Goal: Task Accomplishment & Management: Use online tool/utility

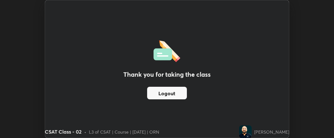
scroll to position [31194, 30997]
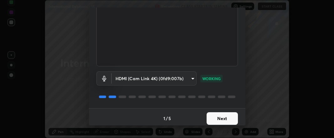
scroll to position [68, 0]
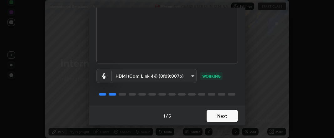
click at [222, 117] on button "Next" at bounding box center [222, 115] width 31 height 13
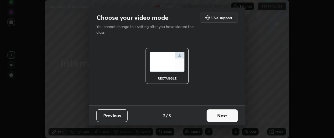
click at [221, 117] on button "Next" at bounding box center [222, 115] width 31 height 13
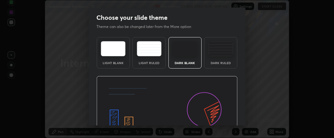
click at [221, 117] on img at bounding box center [167, 116] width 141 height 80
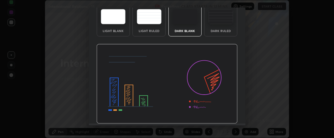
scroll to position [50, 0]
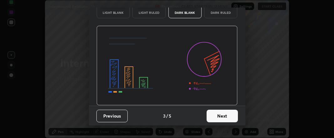
click at [227, 115] on button "Next" at bounding box center [222, 115] width 31 height 13
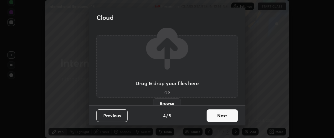
click at [224, 114] on button "Next" at bounding box center [222, 115] width 31 height 13
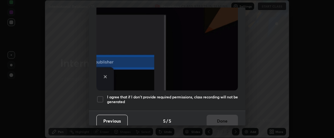
scroll to position [196, 0]
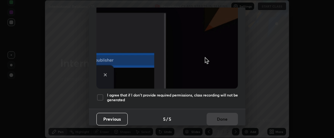
click at [101, 93] on div at bounding box center [101, 97] width 8 height 8
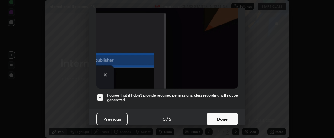
click at [221, 116] on button "Done" at bounding box center [222, 118] width 31 height 13
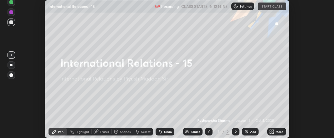
click at [273, 130] on icon at bounding box center [274, 130] width 2 height 2
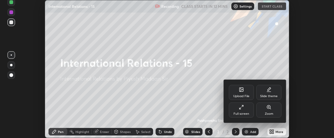
click at [239, 94] on div "Upload File" at bounding box center [241, 95] width 16 height 3
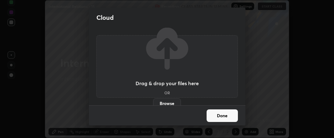
click at [166, 102] on label "Browse" at bounding box center [167, 103] width 28 height 10
click at [153, 102] on input "Browse" at bounding box center [153, 103] width 0 height 10
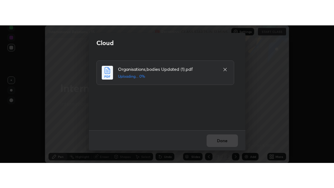
scroll to position [0, 0]
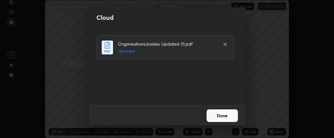
click at [223, 114] on button "Done" at bounding box center [222, 115] width 31 height 13
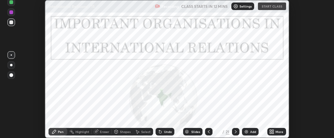
click at [272, 131] on icon at bounding box center [271, 131] width 5 height 5
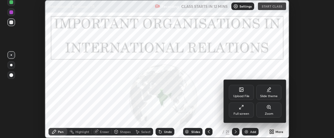
click at [241, 112] on div "Full screen" at bounding box center [242, 113] width 16 height 3
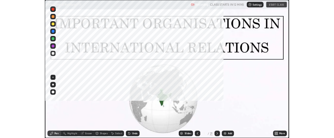
scroll to position [188, 334]
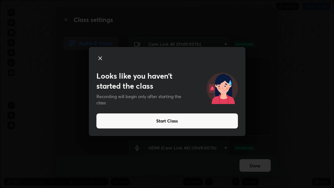
click at [202, 122] on button "Start Class" at bounding box center [168, 120] width 142 height 15
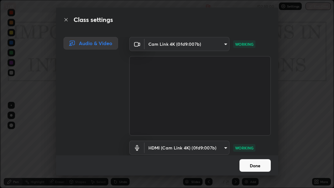
click at [254, 137] on button "Done" at bounding box center [255, 165] width 31 height 13
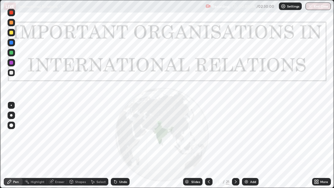
click at [234, 137] on icon at bounding box center [235, 181] width 5 height 5
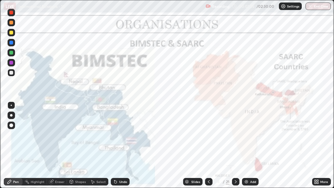
click at [212, 137] on div at bounding box center [209, 182] width 8 height 8
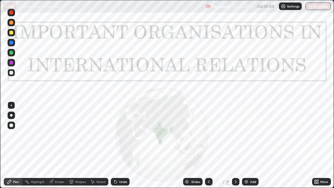
click at [235, 137] on icon at bounding box center [235, 181] width 5 height 5
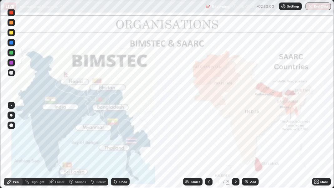
click at [245, 137] on img at bounding box center [246, 181] width 5 height 5
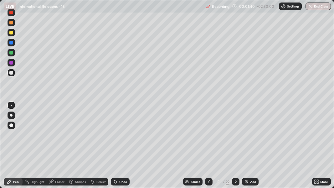
click at [9, 33] on div at bounding box center [11, 33] width 4 height 4
click at [11, 125] on div at bounding box center [11, 125] width 4 height 4
click at [55, 137] on div "Eraser" at bounding box center [57, 182] width 20 height 8
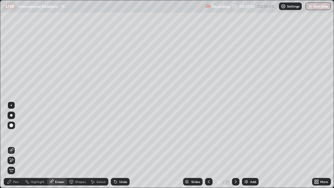
click at [11, 127] on div at bounding box center [12, 126] width 8 height 8
click at [10, 137] on icon at bounding box center [9, 181] width 5 height 5
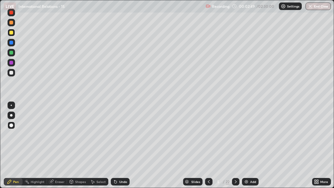
click at [247, 137] on img at bounding box center [246, 181] width 5 height 5
click at [11, 73] on div at bounding box center [11, 73] width 4 height 4
click at [238, 137] on div at bounding box center [236, 181] width 8 height 13
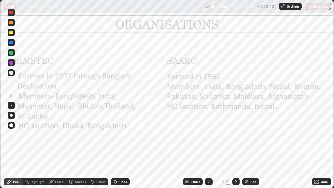
click at [272, 137] on div "Slides 7 / 23 Add" at bounding box center [221, 181] width 183 height 13
click at [208, 137] on icon at bounding box center [208, 181] width 5 height 5
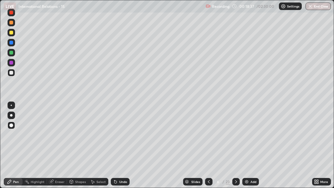
click at [315, 137] on icon at bounding box center [316, 181] width 2 height 2
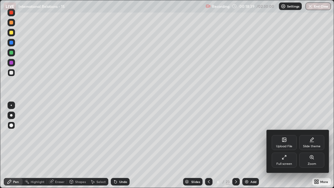
click at [283, 137] on div "Full screen" at bounding box center [285, 163] width 16 height 3
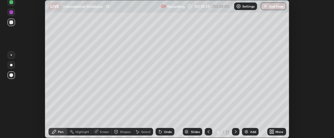
scroll to position [31194, 30997]
click at [273, 130] on icon at bounding box center [274, 130] width 2 height 2
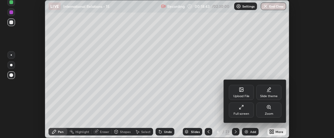
click at [242, 94] on div "Upload File" at bounding box center [241, 95] width 16 height 3
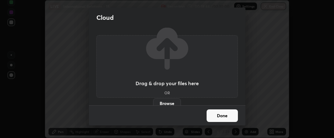
click at [164, 101] on label "Browse" at bounding box center [167, 103] width 28 height 10
click at [153, 101] on input "Browse" at bounding box center [153, 103] width 0 height 10
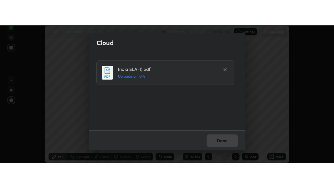
scroll to position [0, 0]
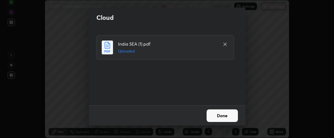
click at [222, 114] on button "Done" at bounding box center [222, 115] width 31 height 13
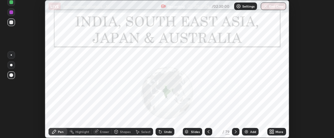
click at [273, 132] on icon at bounding box center [274, 133] width 2 height 2
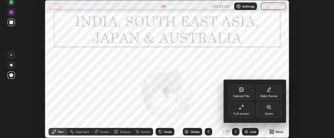
click at [248, 112] on div "Full screen" at bounding box center [242, 113] width 16 height 3
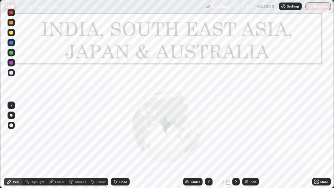
scroll to position [188, 334]
click at [235, 137] on icon at bounding box center [236, 181] width 5 height 5
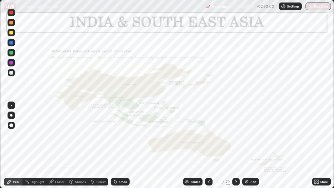
click at [235, 137] on icon at bounding box center [236, 181] width 5 height 5
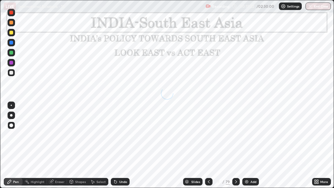
click at [236, 137] on icon at bounding box center [236, 181] width 5 height 5
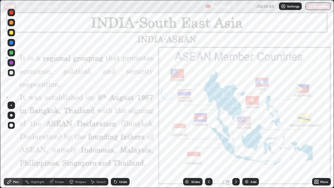
click at [191, 137] on div "Slides" at bounding box center [195, 181] width 9 height 3
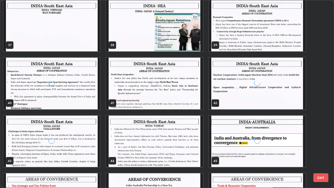
scroll to position [697, 0]
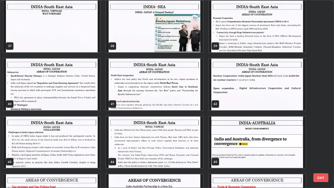
click at [189, 44] on img "grid" at bounding box center [155, 27] width 97 height 52
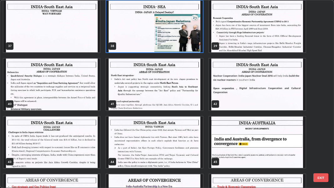
scroll to position [694, 0]
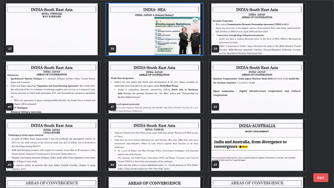
click at [188, 46] on div "37 38 39 40 41 42 43 44 45 46 47 48 49 50 51" at bounding box center [161, 93] width 323 height 187
click at [187, 45] on img "grid" at bounding box center [155, 29] width 97 height 52
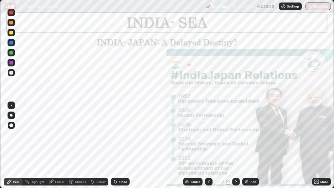
click at [245, 137] on img at bounding box center [246, 181] width 5 height 5
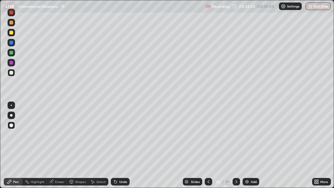
click at [12, 32] on div at bounding box center [11, 33] width 4 height 4
click at [11, 73] on div at bounding box center [11, 73] width 4 height 4
click at [236, 137] on icon at bounding box center [237, 181] width 2 height 3
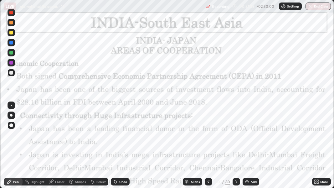
click at [236, 137] on icon at bounding box center [236, 181] width 5 height 5
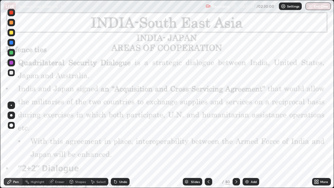
click at [12, 13] on div at bounding box center [11, 13] width 4 height 4
click at [11, 14] on div at bounding box center [11, 13] width 4 height 4
click at [208, 137] on icon at bounding box center [208, 181] width 5 height 5
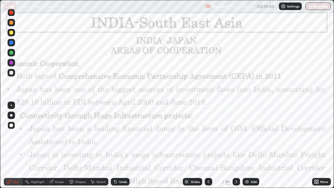
click at [207, 137] on div at bounding box center [209, 182] width 8 height 8
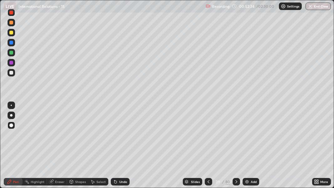
click at [246, 137] on img at bounding box center [247, 181] width 5 height 5
click at [14, 33] on div at bounding box center [12, 33] width 8 height 8
click at [246, 137] on img at bounding box center [246, 181] width 5 height 5
click at [190, 137] on div "Slides" at bounding box center [192, 182] width 19 height 8
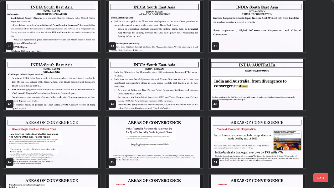
scroll to position [817, 0]
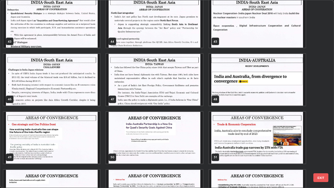
click at [278, 90] on img "grid" at bounding box center [257, 80] width 97 height 52
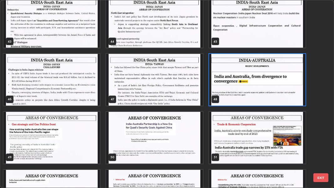
click at [275, 87] on img "grid" at bounding box center [257, 80] width 97 height 52
click at [277, 86] on img "grid" at bounding box center [257, 80] width 97 height 52
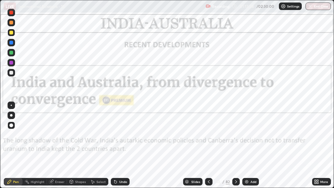
click at [18, 129] on div "Erase all" at bounding box center [11, 94] width 15 height 163
click at [11, 137] on icon at bounding box center [9, 181] width 5 height 5
click at [236, 137] on icon at bounding box center [236, 181] width 5 height 5
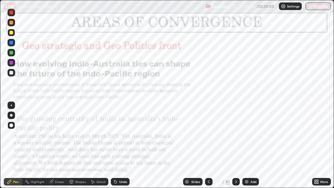
click at [206, 137] on icon at bounding box center [208, 181] width 5 height 5
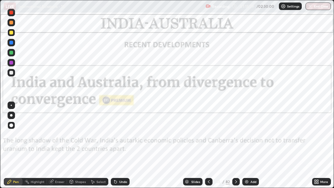
click at [249, 137] on div "Add" at bounding box center [251, 182] width 17 height 8
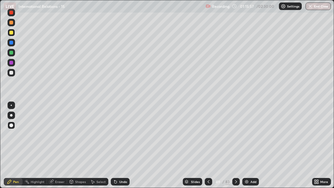
click at [15, 72] on div at bounding box center [12, 73] width 8 height 8
click at [235, 137] on icon at bounding box center [236, 181] width 5 height 5
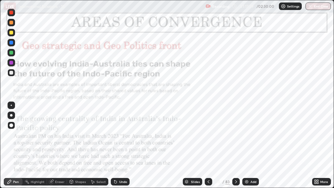
click at [236, 137] on icon at bounding box center [236, 181] width 5 height 5
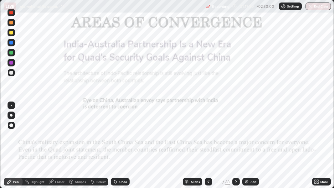
click at [238, 137] on div at bounding box center [236, 182] width 8 height 8
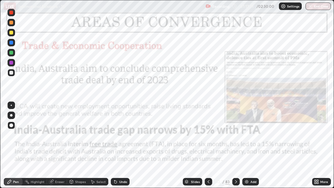
click at [239, 137] on div at bounding box center [236, 182] width 8 height 8
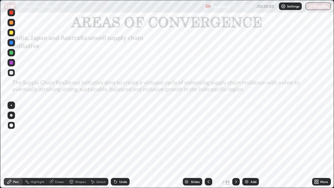
click at [238, 137] on icon at bounding box center [236, 181] width 5 height 5
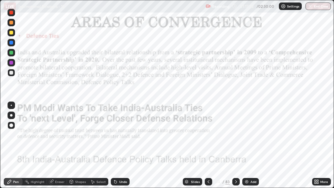
click at [238, 137] on div at bounding box center [236, 182] width 8 height 8
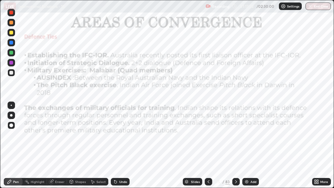
click at [238, 137] on div at bounding box center [236, 182] width 8 height 8
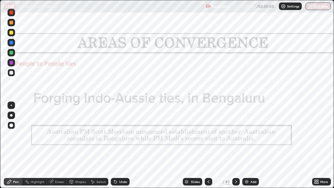
click at [243, 137] on div "Add" at bounding box center [251, 182] width 17 height 8
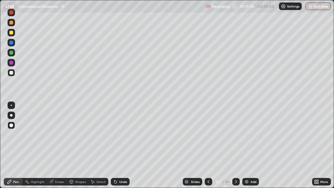
click at [243, 137] on div "Add" at bounding box center [251, 182] width 17 height 8
click at [238, 137] on div at bounding box center [236, 182] width 8 height 8
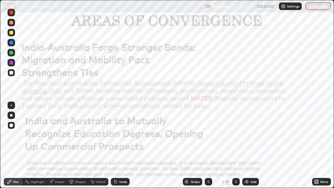
click at [236, 137] on icon at bounding box center [236, 181] width 5 height 5
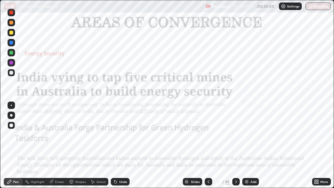
click at [236, 137] on icon at bounding box center [236, 181] width 5 height 5
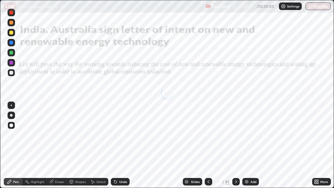
click at [232, 137] on div at bounding box center [236, 182] width 8 height 8
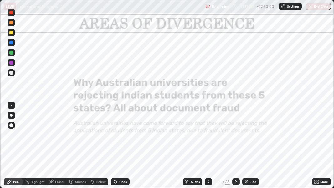
click at [236, 137] on icon at bounding box center [236, 181] width 5 height 5
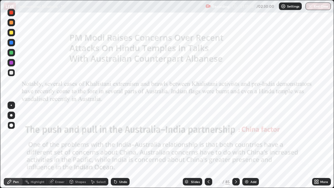
click at [234, 137] on icon at bounding box center [236, 181] width 5 height 5
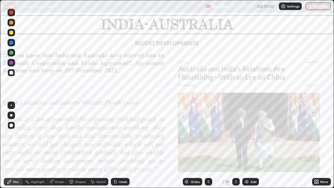
click at [11, 54] on div at bounding box center [11, 53] width 4 height 4
click at [11, 53] on div at bounding box center [11, 53] width 4 height 4
click at [12, 44] on div at bounding box center [11, 43] width 4 height 4
click at [12, 15] on div at bounding box center [12, 13] width 8 height 8
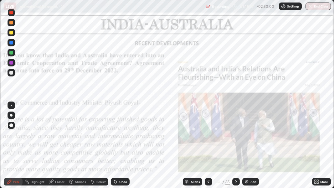
click at [11, 13] on div at bounding box center [11, 13] width 4 height 4
click at [13, 15] on div at bounding box center [12, 13] width 8 height 8
click at [236, 137] on icon at bounding box center [236, 181] width 5 height 5
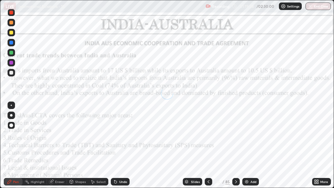
click at [236, 137] on icon at bounding box center [236, 181] width 5 height 5
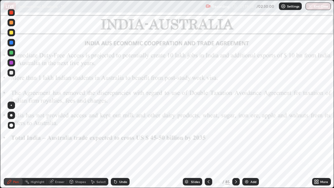
click at [208, 137] on icon at bounding box center [208, 181] width 5 height 5
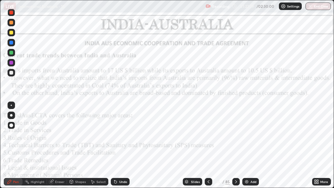
click at [245, 137] on img at bounding box center [246, 181] width 5 height 5
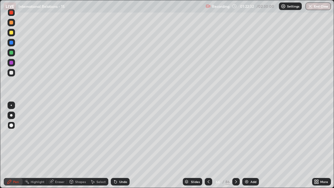
click at [11, 33] on div at bounding box center [11, 33] width 4 height 4
click at [208, 137] on icon at bounding box center [208, 181] width 5 height 5
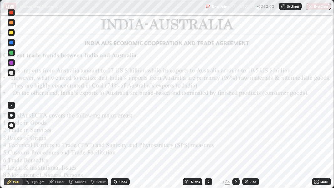
click at [208, 137] on icon at bounding box center [208, 181] width 5 height 5
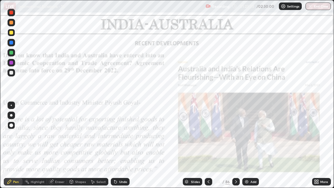
click at [237, 137] on icon at bounding box center [236, 181] width 5 height 5
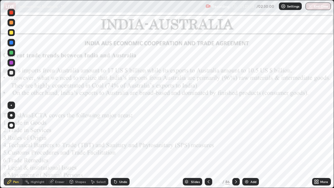
click at [236, 137] on icon at bounding box center [236, 181] width 5 height 5
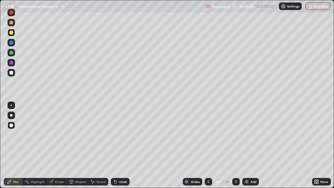
click at [208, 137] on icon at bounding box center [208, 181] width 5 height 5
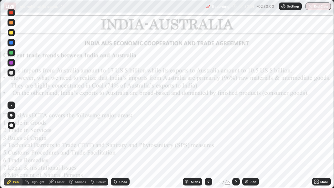
click at [236, 137] on icon at bounding box center [236, 181] width 5 height 5
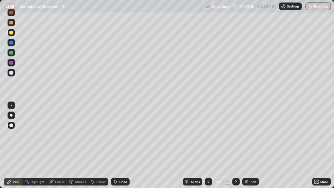
click at [238, 137] on div at bounding box center [236, 182] width 8 height 8
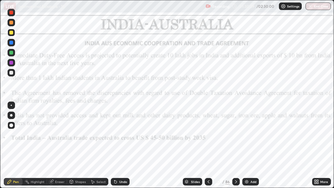
click at [10, 14] on div at bounding box center [11, 13] width 4 height 4
click at [10, 13] on div at bounding box center [11, 13] width 4 height 4
click at [236, 137] on icon at bounding box center [236, 181] width 2 height 3
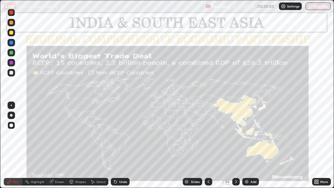
click at [210, 137] on icon at bounding box center [208, 181] width 5 height 5
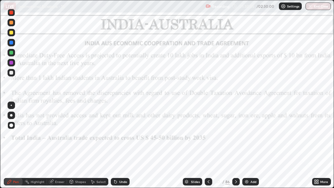
click at [209, 137] on icon at bounding box center [208, 181] width 5 height 5
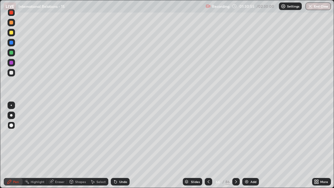
click at [208, 137] on icon at bounding box center [208, 181] width 5 height 5
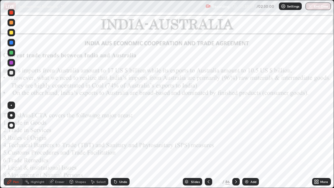
click at [235, 137] on icon at bounding box center [236, 181] width 5 height 5
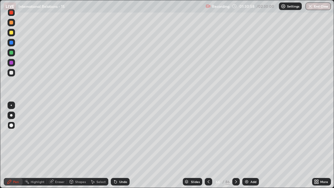
click at [235, 137] on icon at bounding box center [236, 181] width 5 height 5
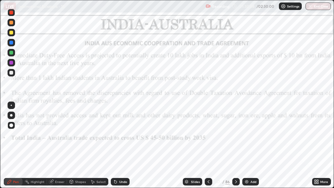
click at [236, 137] on icon at bounding box center [236, 181] width 5 height 5
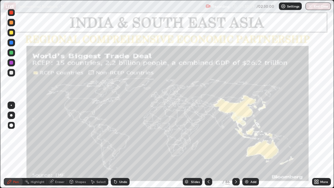
click at [237, 137] on icon at bounding box center [236, 181] width 5 height 5
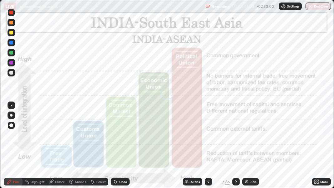
click at [209, 137] on icon at bounding box center [208, 181] width 5 height 5
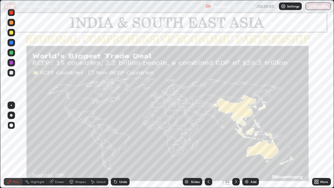
click at [208, 137] on icon at bounding box center [208, 181] width 5 height 5
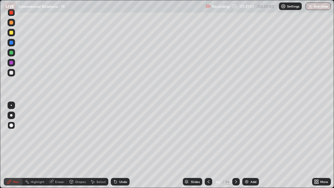
click at [208, 137] on icon at bounding box center [209, 181] width 2 height 3
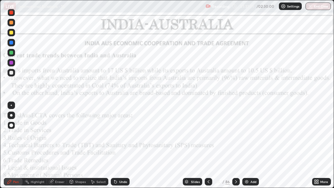
click at [207, 137] on icon at bounding box center [208, 181] width 5 height 5
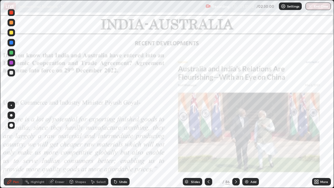
click at [208, 137] on icon at bounding box center [208, 181] width 5 height 5
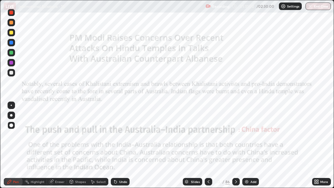
click at [208, 137] on icon at bounding box center [208, 181] width 5 height 5
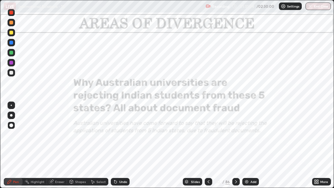
click at [206, 137] on div at bounding box center [209, 182] width 8 height 8
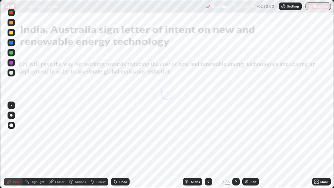
click at [206, 137] on div at bounding box center [209, 182] width 8 height 8
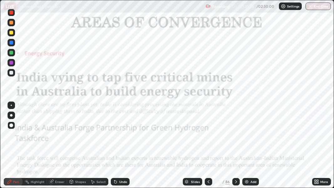
click at [208, 137] on icon at bounding box center [208, 181] width 5 height 5
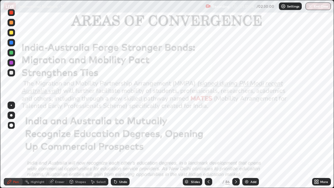
click at [207, 137] on icon at bounding box center [208, 181] width 5 height 5
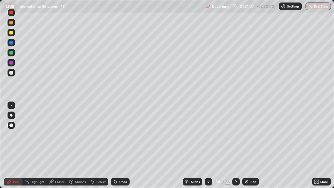
click at [207, 137] on icon at bounding box center [208, 181] width 5 height 5
click at [208, 137] on icon at bounding box center [209, 181] width 2 height 3
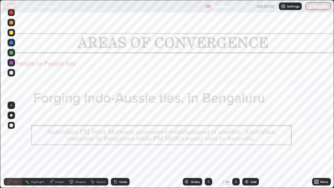
click at [208, 137] on icon at bounding box center [208, 181] width 5 height 5
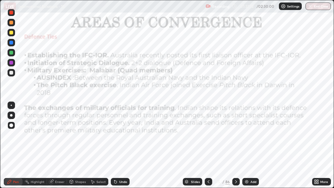
click at [208, 137] on icon at bounding box center [208, 181] width 5 height 5
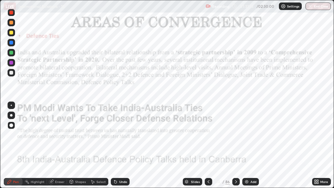
click at [208, 137] on icon at bounding box center [208, 181] width 5 height 5
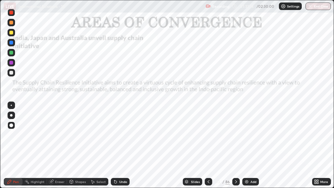
click at [205, 137] on div at bounding box center [209, 182] width 8 height 8
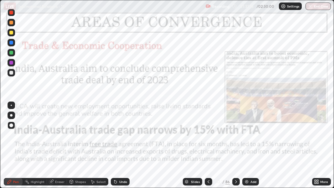
click at [208, 137] on icon at bounding box center [208, 181] width 5 height 5
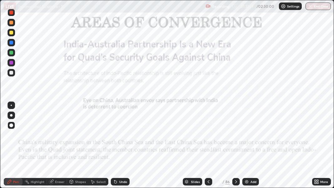
click at [201, 137] on div "Slides" at bounding box center [192, 182] width 19 height 8
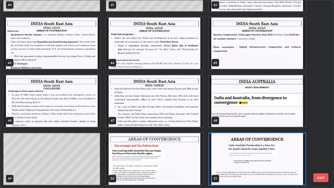
scroll to position [185, 331]
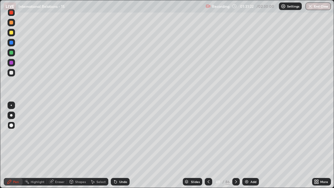
click at [13, 73] on div at bounding box center [11, 73] width 4 height 4
click at [192, 137] on div "Slides" at bounding box center [192, 182] width 19 height 8
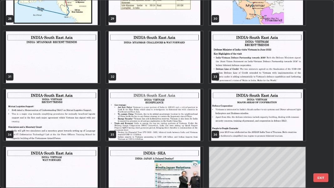
scroll to position [548, 0]
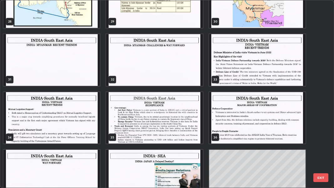
click at [249, 69] on img "grid" at bounding box center [257, 60] width 97 height 52
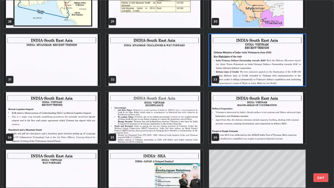
click at [249, 68] on img "grid" at bounding box center [257, 60] width 97 height 52
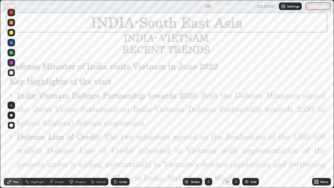
click at [248, 68] on img "grid" at bounding box center [257, 60] width 97 height 52
click at [9, 14] on div at bounding box center [12, 13] width 8 height 8
click at [238, 137] on div at bounding box center [236, 182] width 8 height 8
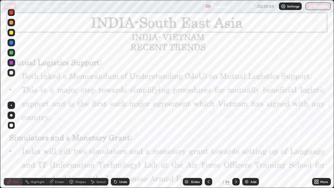
click at [236, 137] on icon at bounding box center [236, 181] width 5 height 5
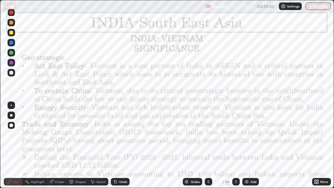
click at [234, 137] on div at bounding box center [236, 182] width 8 height 8
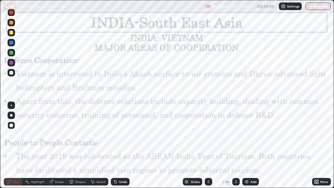
click at [12, 15] on div at bounding box center [12, 13] width 8 height 8
click at [11, 13] on div at bounding box center [11, 13] width 4 height 4
click at [13, 14] on div at bounding box center [12, 13] width 8 height 8
click at [208, 137] on icon at bounding box center [209, 181] width 2 height 3
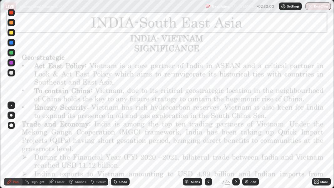
click at [208, 137] on icon at bounding box center [208, 181] width 5 height 5
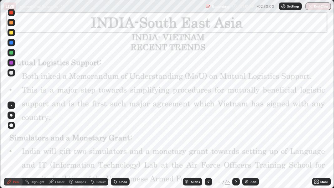
click at [12, 14] on div at bounding box center [12, 13] width 8 height 8
click at [12, 14] on div at bounding box center [11, 13] width 4 height 4
click at [236, 137] on icon at bounding box center [236, 181] width 2 height 3
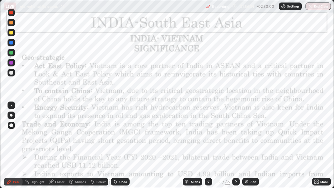
click at [236, 137] on icon at bounding box center [236, 181] width 5 height 5
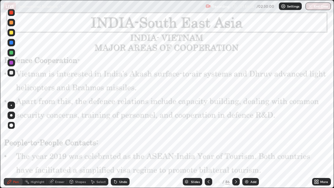
click at [236, 137] on icon at bounding box center [236, 181] width 5 height 5
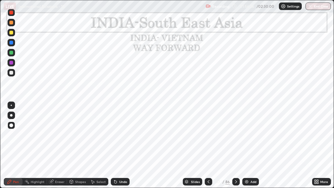
click at [236, 137] on icon at bounding box center [236, 181] width 5 height 5
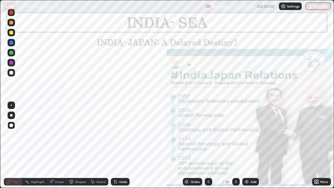
click at [236, 137] on icon at bounding box center [236, 181] width 5 height 5
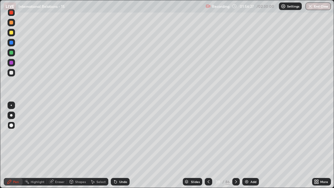
click at [236, 137] on icon at bounding box center [236, 181] width 2 height 3
click at [191, 137] on div "Slides" at bounding box center [195, 181] width 9 height 3
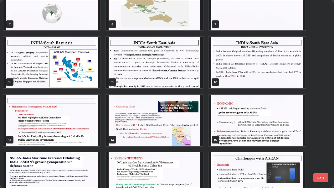
scroll to position [0, 0]
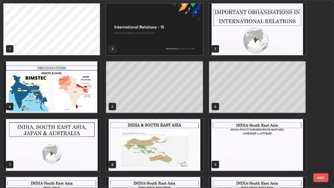
click at [245, 47] on img "grid" at bounding box center [257, 29] width 97 height 52
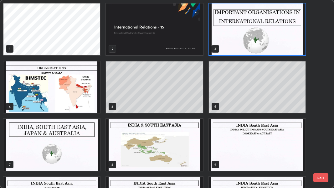
click at [245, 48] on img "grid" at bounding box center [257, 29] width 97 height 52
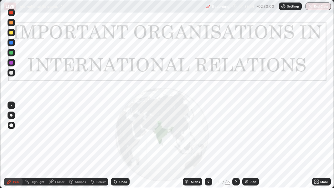
click at [244, 137] on img at bounding box center [246, 181] width 5 height 5
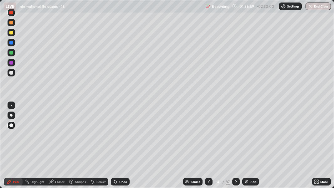
click at [13, 31] on div at bounding box center [11, 33] width 4 height 4
click at [189, 137] on div "Slides" at bounding box center [192, 182] width 19 height 8
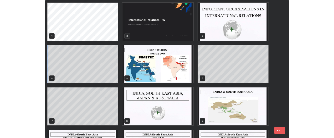
scroll to position [185, 331]
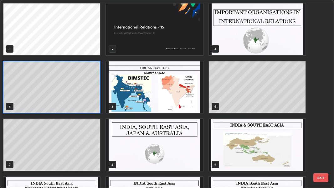
click at [184, 95] on img "grid" at bounding box center [155, 87] width 97 height 52
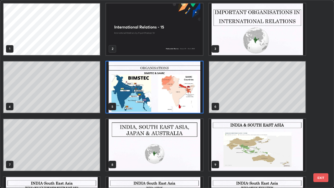
click at [185, 92] on img "grid" at bounding box center [155, 87] width 97 height 52
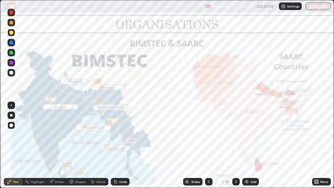
click at [11, 13] on div at bounding box center [11, 13] width 4 height 4
click at [11, 14] on div at bounding box center [11, 13] width 4 height 4
click at [11, 13] on div at bounding box center [11, 13] width 4 height 4
click at [235, 137] on icon at bounding box center [236, 181] width 5 height 5
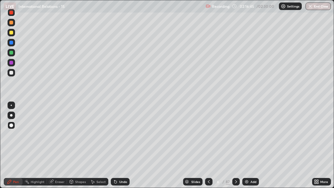
click at [236, 137] on icon at bounding box center [236, 181] width 2 height 3
click at [236, 137] on icon at bounding box center [236, 181] width 5 height 5
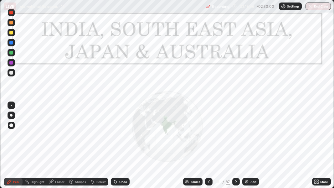
click at [236, 137] on icon at bounding box center [236, 181] width 2 height 3
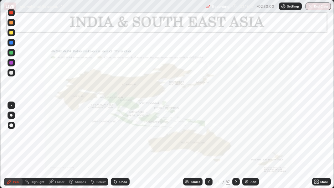
click at [208, 137] on icon at bounding box center [208, 181] width 5 height 5
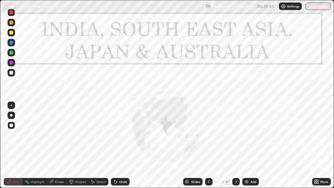
click at [211, 137] on div at bounding box center [209, 182] width 8 height 8
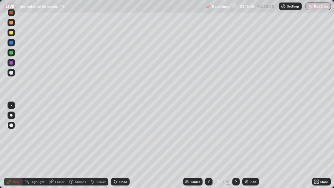
click at [208, 137] on icon at bounding box center [208, 181] width 5 height 5
click at [208, 137] on icon at bounding box center [209, 181] width 2 height 3
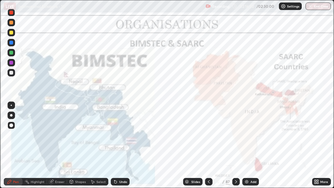
click at [245, 137] on img at bounding box center [246, 181] width 5 height 5
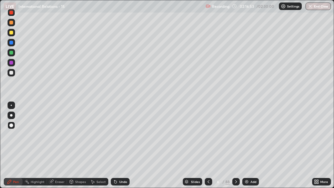
click at [9, 73] on div at bounding box center [12, 73] width 8 height 8
click at [10, 71] on div at bounding box center [11, 73] width 4 height 4
click at [208, 137] on icon at bounding box center [209, 181] width 2 height 3
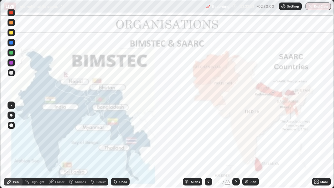
click at [236, 137] on icon at bounding box center [236, 181] width 5 height 5
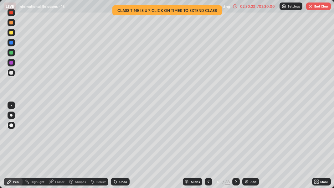
click at [319, 7] on button "End Class" at bounding box center [318, 7] width 25 height 8
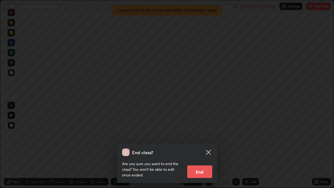
click at [200, 137] on button "End" at bounding box center [199, 171] width 25 height 13
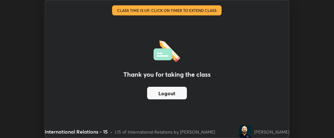
scroll to position [31194, 30997]
